Goal: Task Accomplishment & Management: Manage account settings

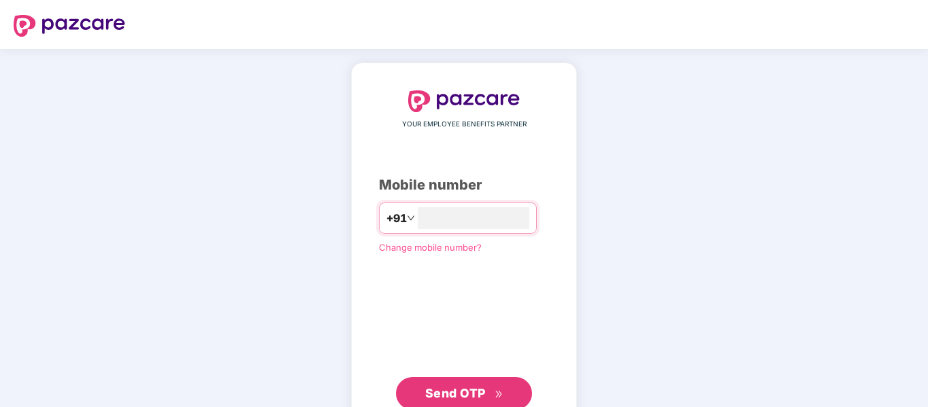
type input "**********"
click at [422, 385] on button "Send OTP" at bounding box center [464, 392] width 136 height 33
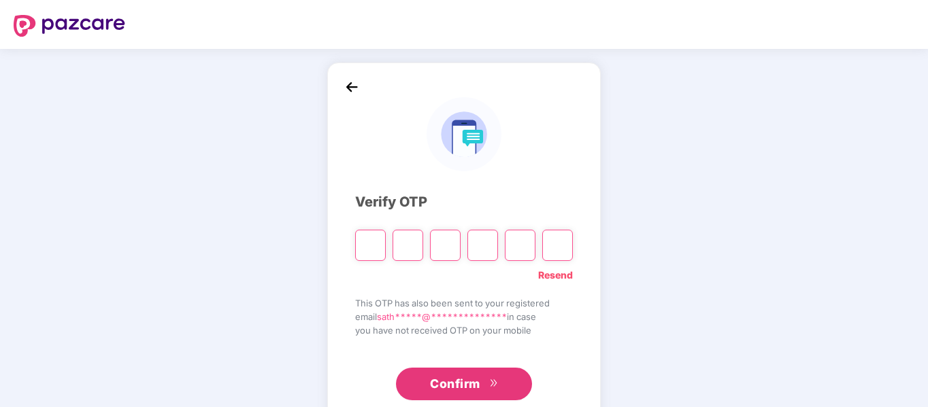
type input "*"
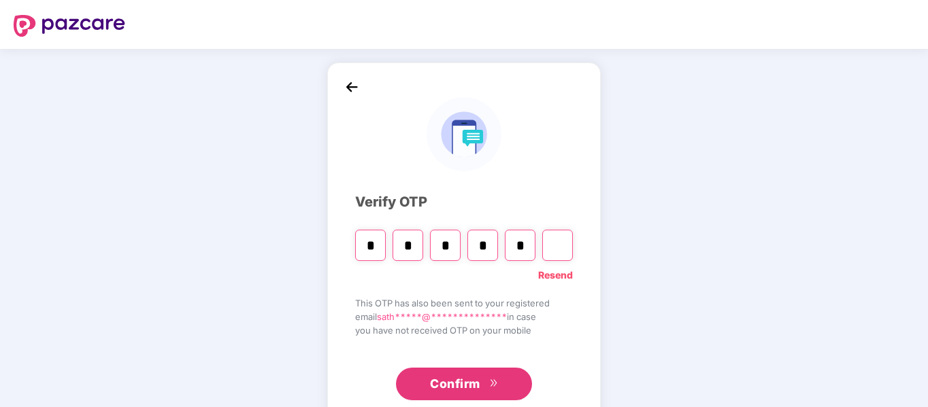
type input "*"
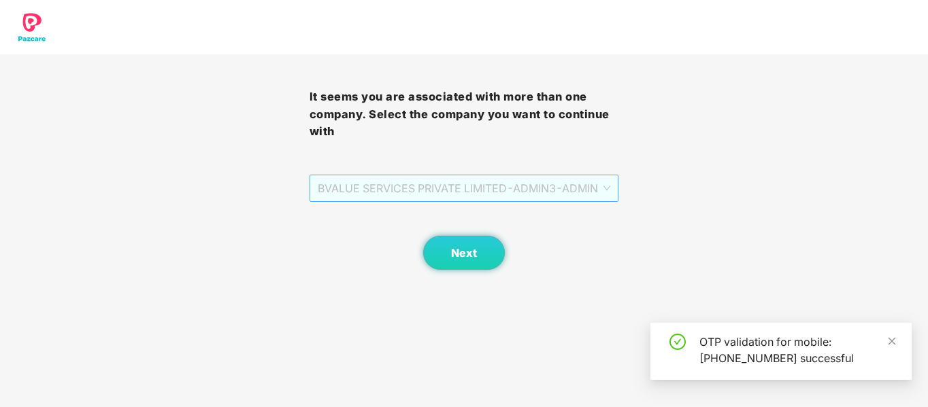
click at [571, 189] on span "BVALUE SERVICES PRIVATE LIMITED - ADMIN3 - ADMIN" at bounding box center [464, 188] width 293 height 26
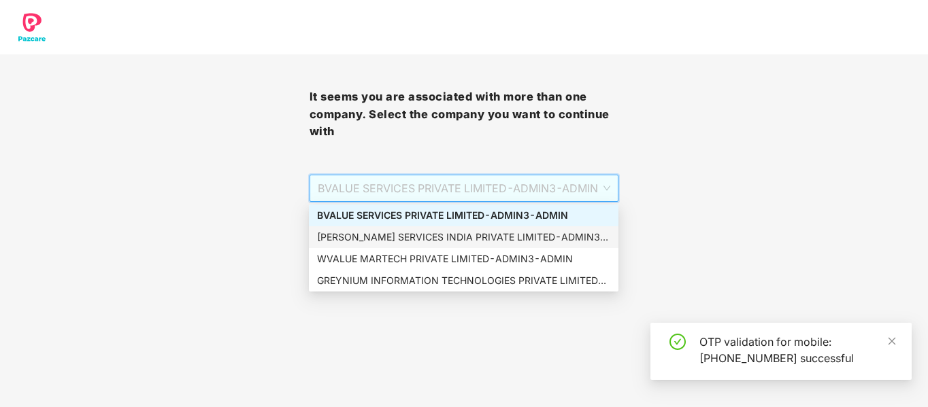
click at [481, 241] on div "[PERSON_NAME] SERVICES INDIA PRIVATE LIMITED - ADMIN3 - ADMIN" at bounding box center [463, 237] width 293 height 15
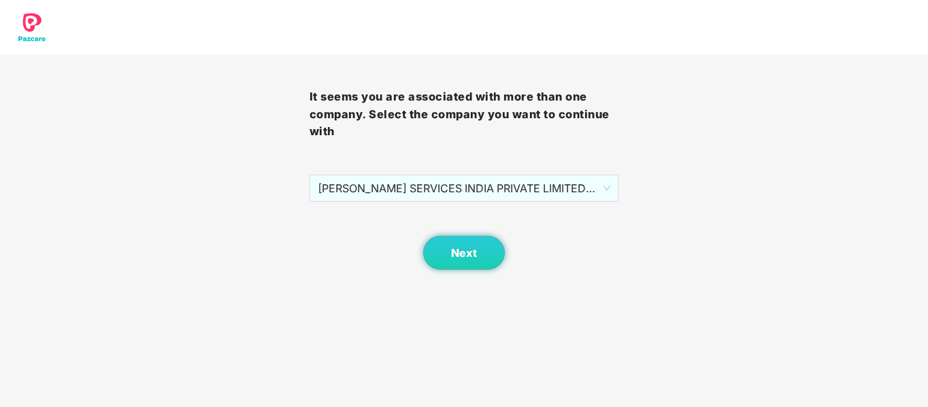
click at [481, 273] on body "It seems you are associated with more than one company. Select the company you …" at bounding box center [464, 203] width 928 height 407
click at [475, 251] on span "Next" at bounding box center [464, 253] width 26 height 13
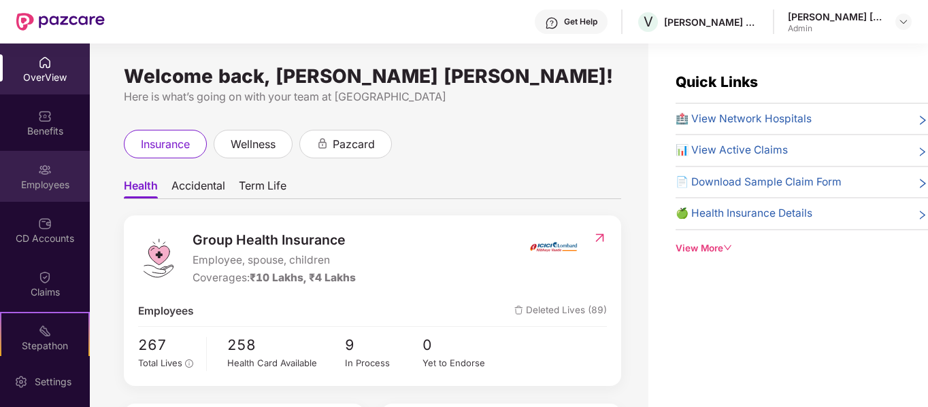
click at [50, 178] on div "Employees" at bounding box center [45, 185] width 90 height 14
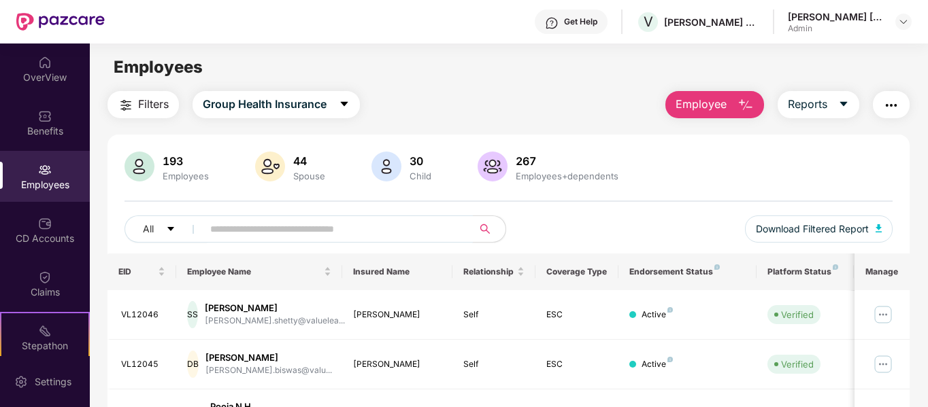
click at [401, 235] on input "text" at bounding box center [332, 229] width 244 height 20
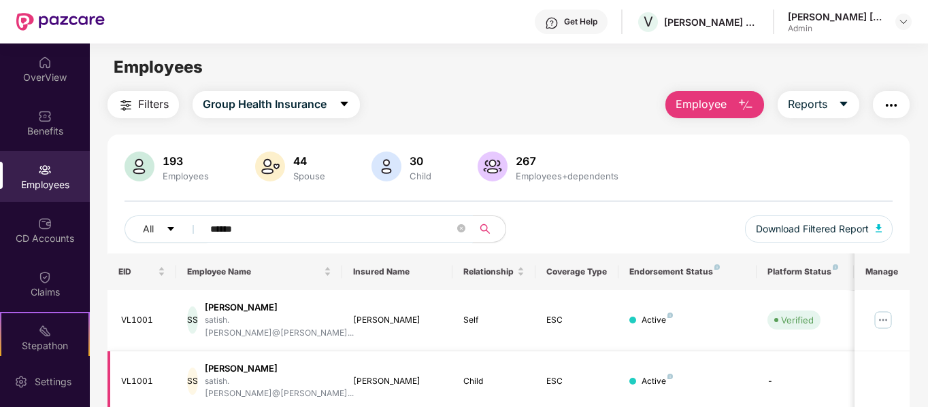
scroll to position [44, 0]
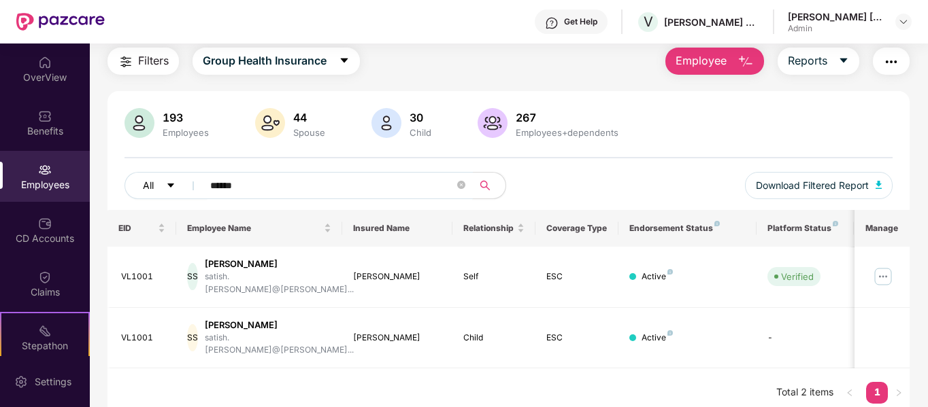
drag, startPoint x: 239, startPoint y: 188, endPoint x: 168, endPoint y: 193, distance: 71.6
click at [168, 193] on div "All ******" at bounding box center [316, 185] width 384 height 27
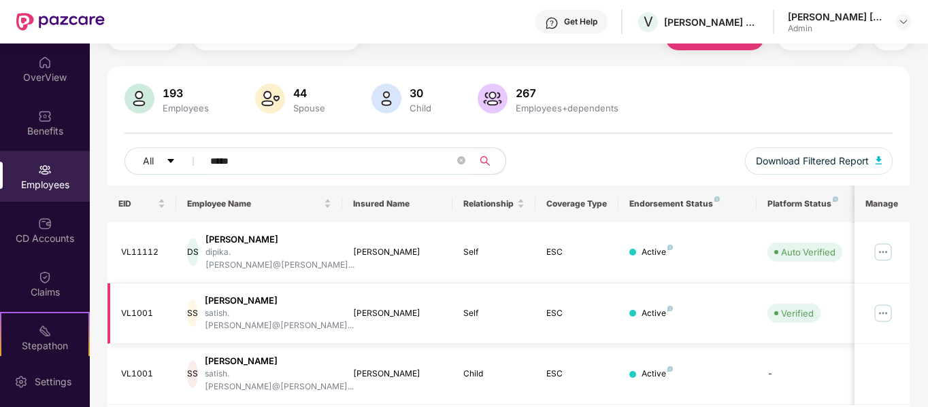
scroll to position [81, 0]
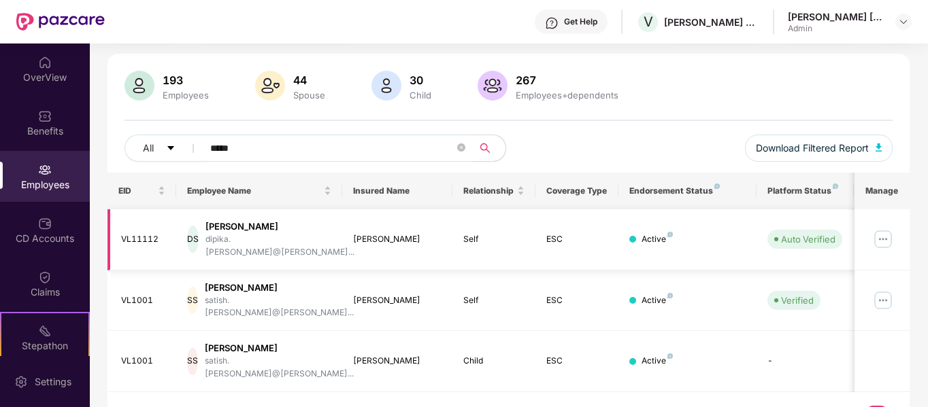
type input "*****"
click at [288, 236] on div "dipika.[PERSON_NAME]@[PERSON_NAME]..." at bounding box center [279, 246] width 149 height 26
click at [879, 237] on img at bounding box center [883, 239] width 22 height 22
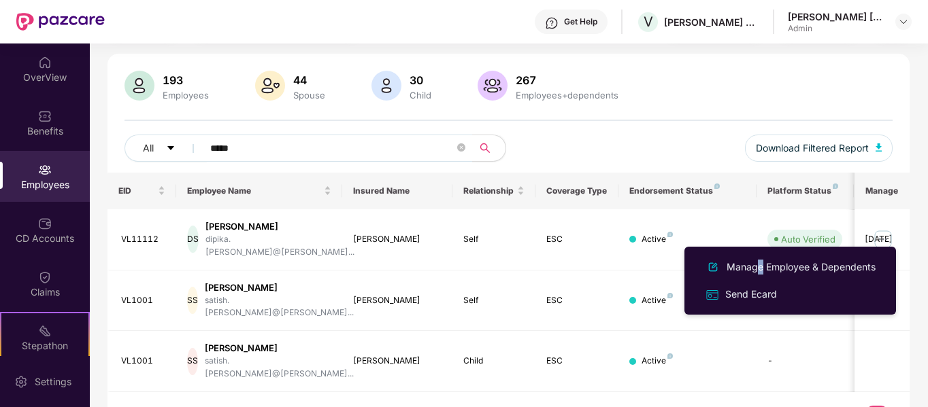
click at [754, 271] on div "Manage Employee & Dependents" at bounding box center [801, 267] width 154 height 15
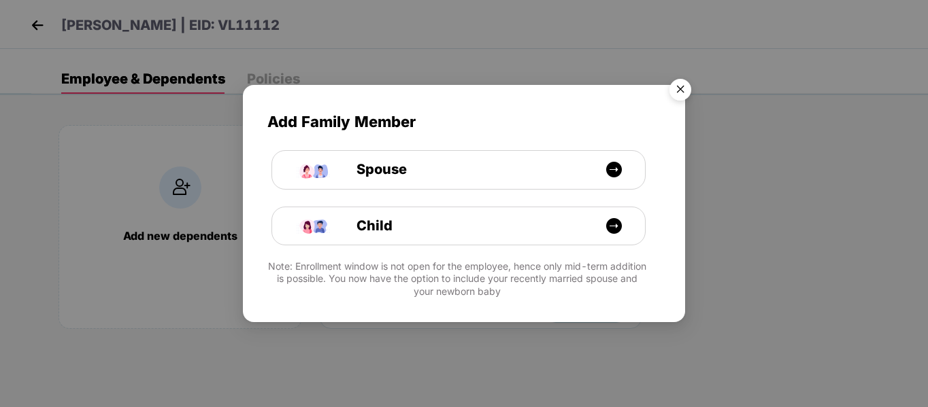
click at [668, 89] on img "Close" at bounding box center [680, 92] width 38 height 38
